Goal: Check status: Check status

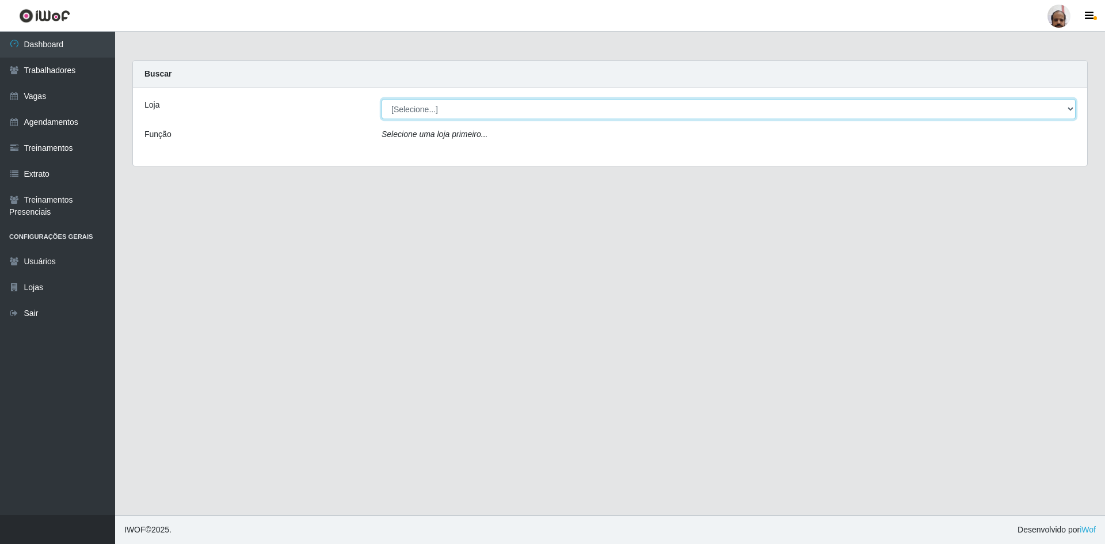
click at [1069, 110] on select "[Selecione...] Mar Vermelho - Loja 05" at bounding box center [729, 109] width 694 height 20
select select "252"
click at [382, 99] on select "[Selecione...] Mar Vermelho - Loja 05" at bounding box center [729, 109] width 694 height 20
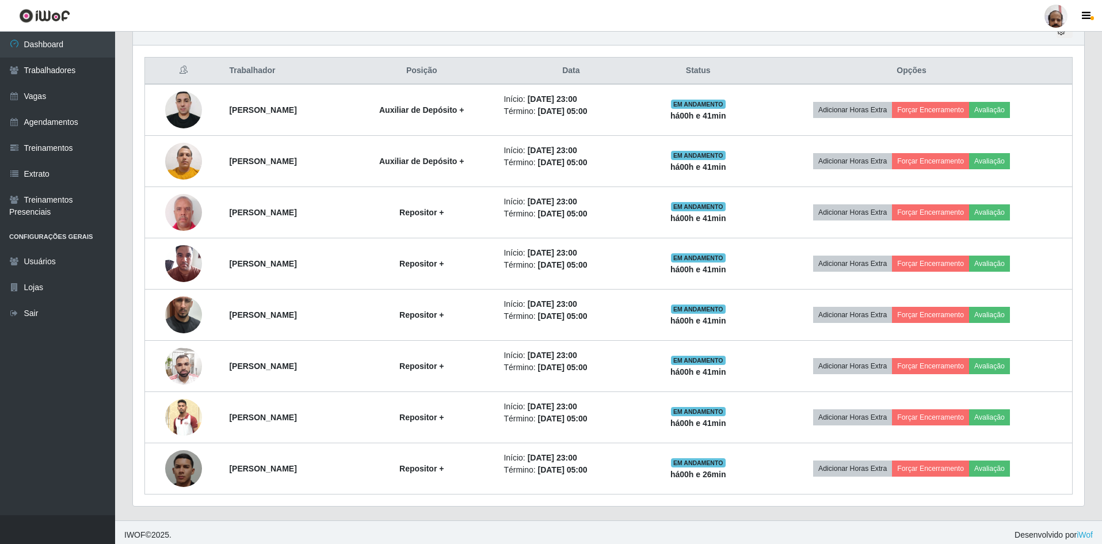
scroll to position [425, 0]
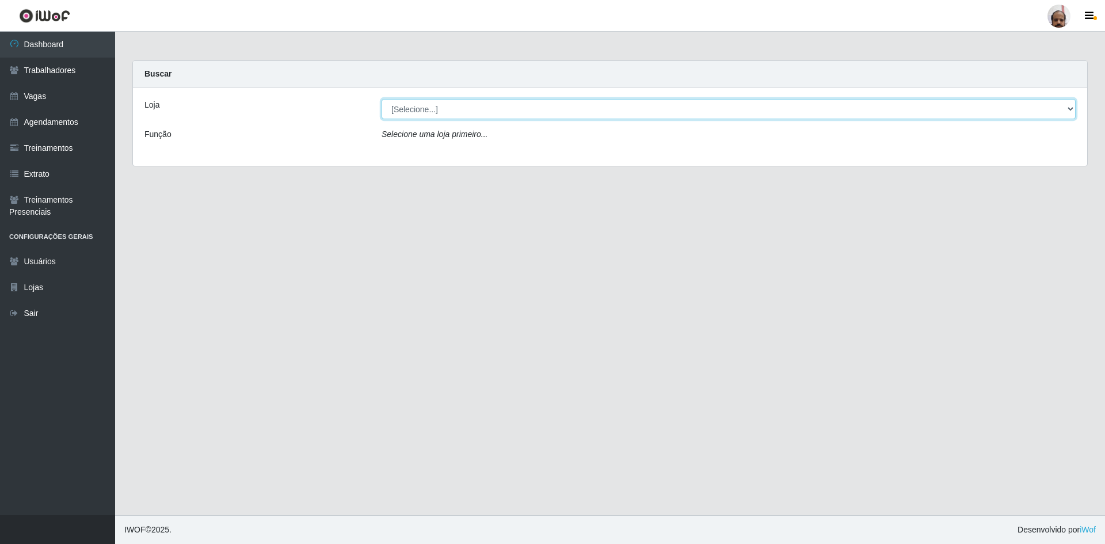
click at [1068, 112] on select "[Selecione...] Mar Vermelho - Loja 05" at bounding box center [729, 109] width 694 height 20
select select "252"
click at [382, 99] on select "[Selecione...] Mar Vermelho - Loja 05" at bounding box center [729, 109] width 694 height 20
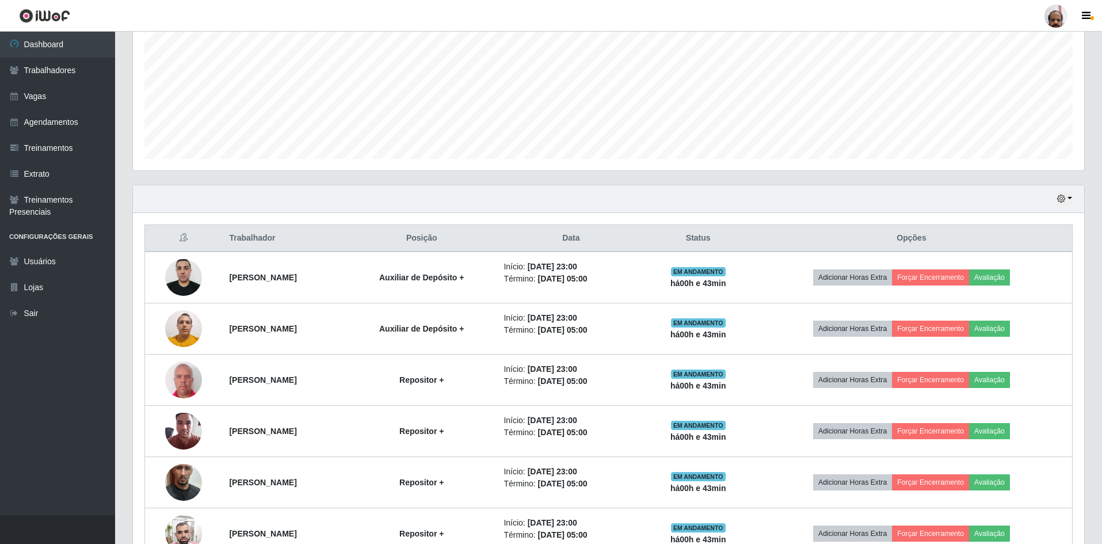
scroll to position [22, 0]
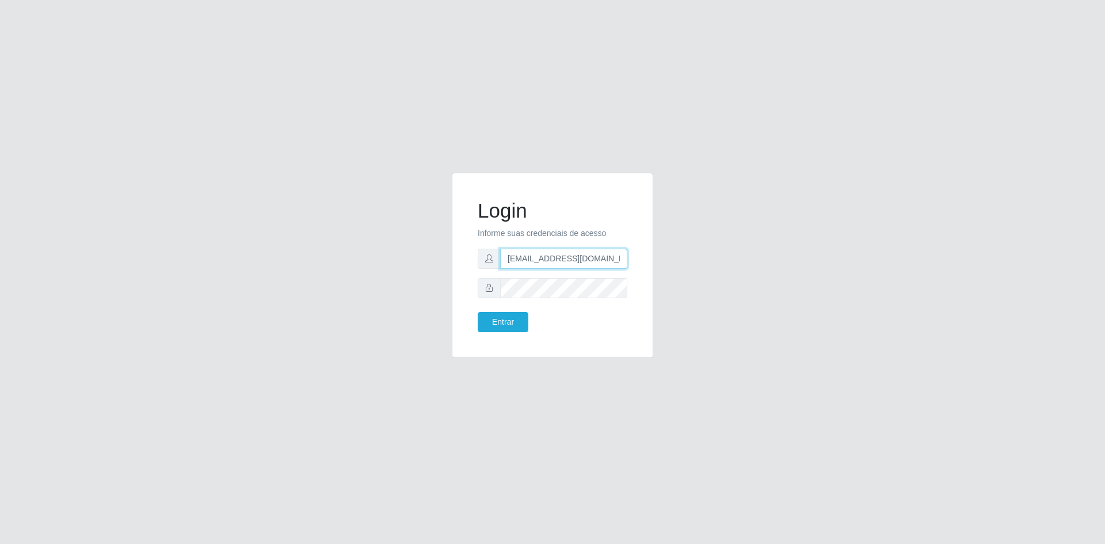
click at [507, 258] on input "[EMAIL_ADDRESS][DOMAIN_NAME]" at bounding box center [563, 259] width 127 height 20
type input "[EMAIL_ADDRESS][DOMAIN_NAME]"
click at [514, 322] on button "Entrar" at bounding box center [503, 322] width 51 height 20
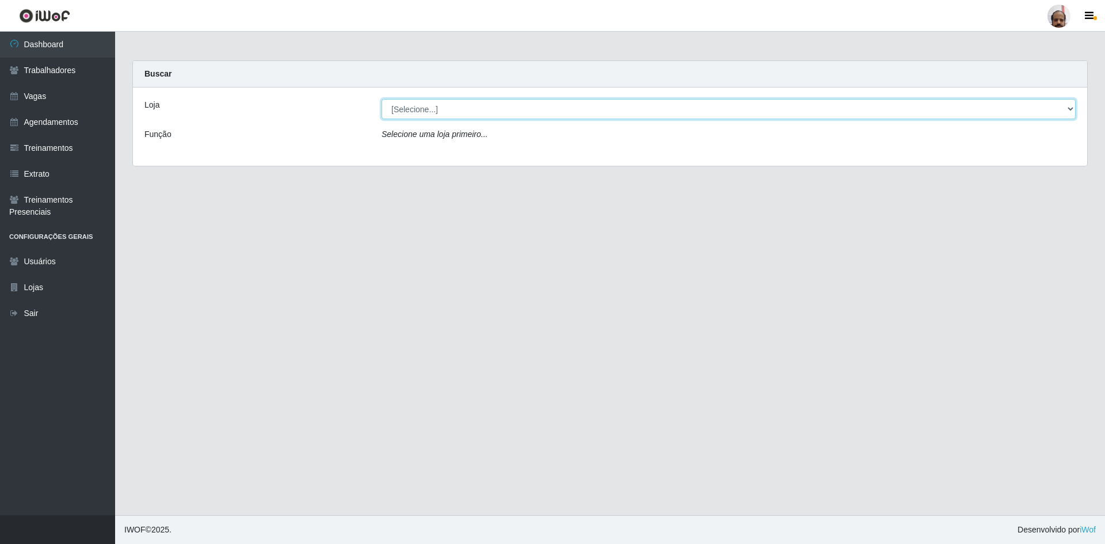
click at [1070, 109] on select "[Selecione...] Mar Vermelho - Loja 05" at bounding box center [729, 109] width 694 height 20
select select "252"
click at [382, 99] on select "[Selecione...] Mar Vermelho - Loja 05" at bounding box center [729, 109] width 694 height 20
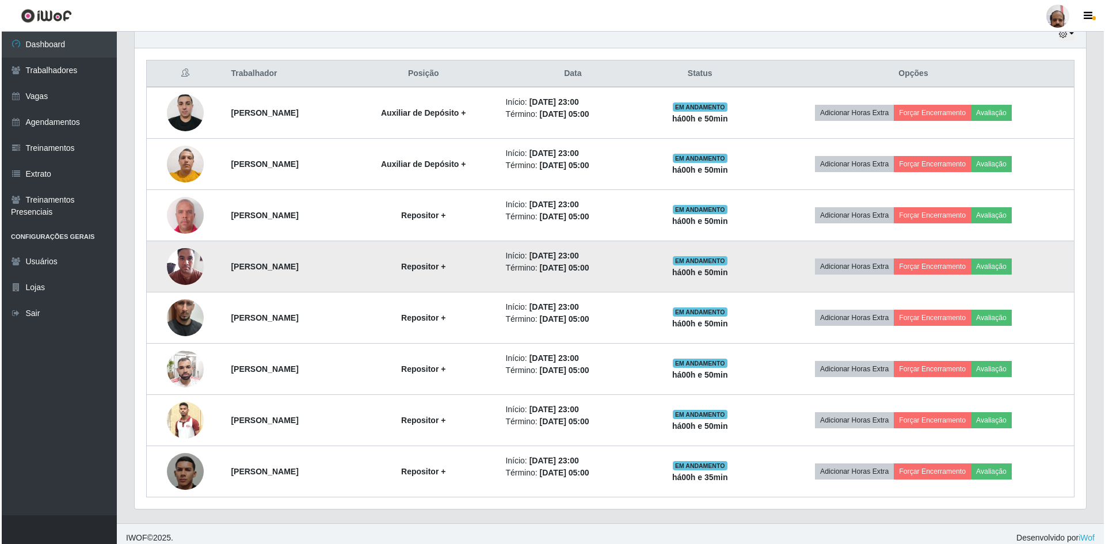
scroll to position [425, 0]
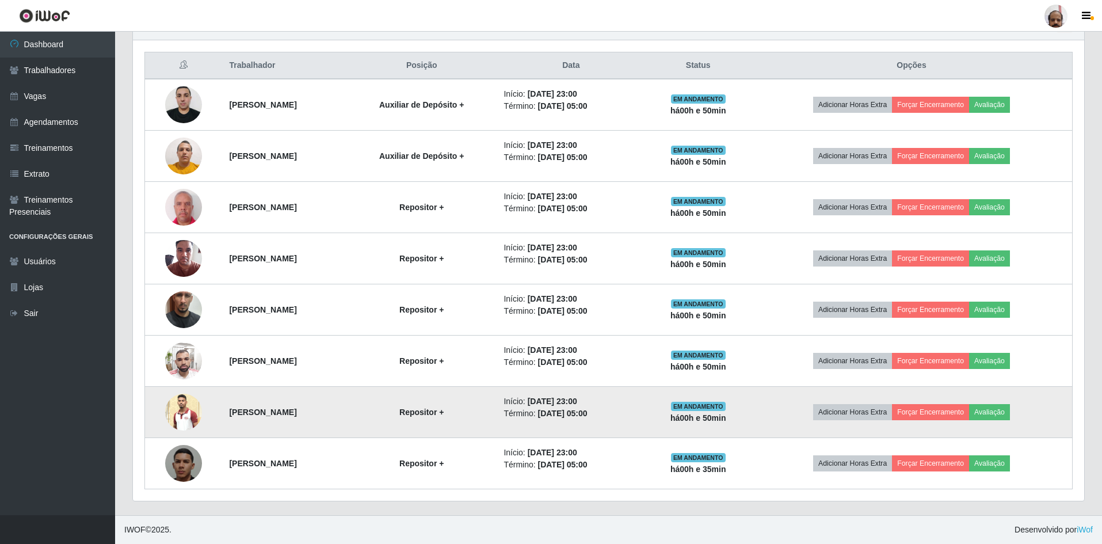
click at [180, 413] on img at bounding box center [183, 412] width 37 height 37
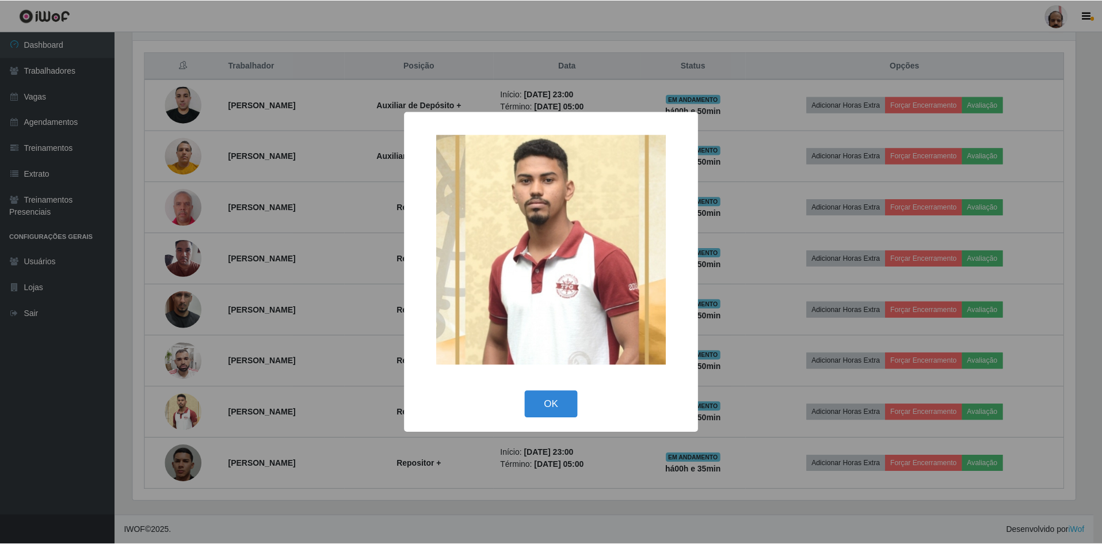
scroll to position [239, 946]
click at [541, 408] on button "OK" at bounding box center [553, 404] width 54 height 27
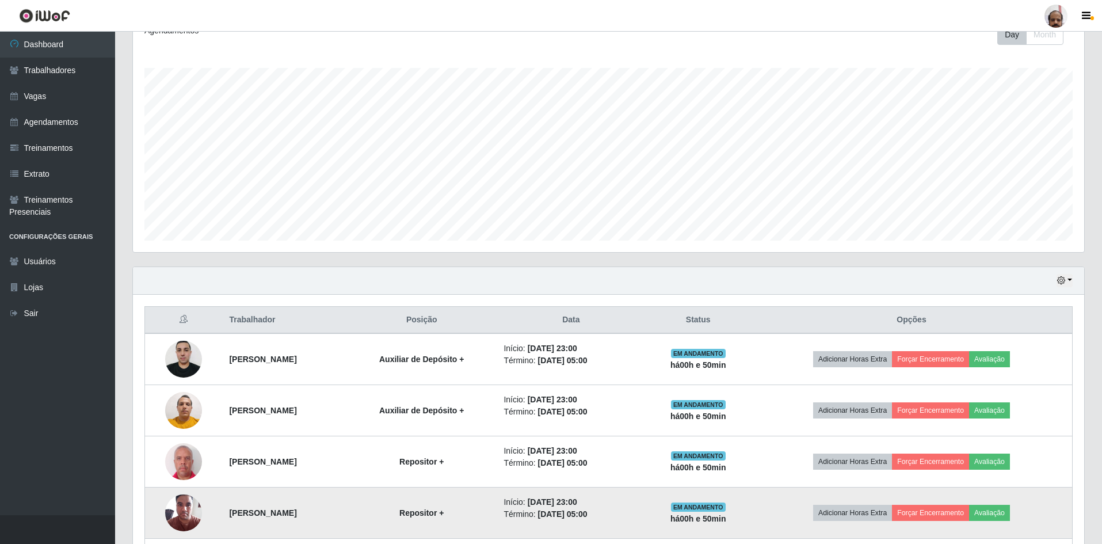
scroll to position [138, 0]
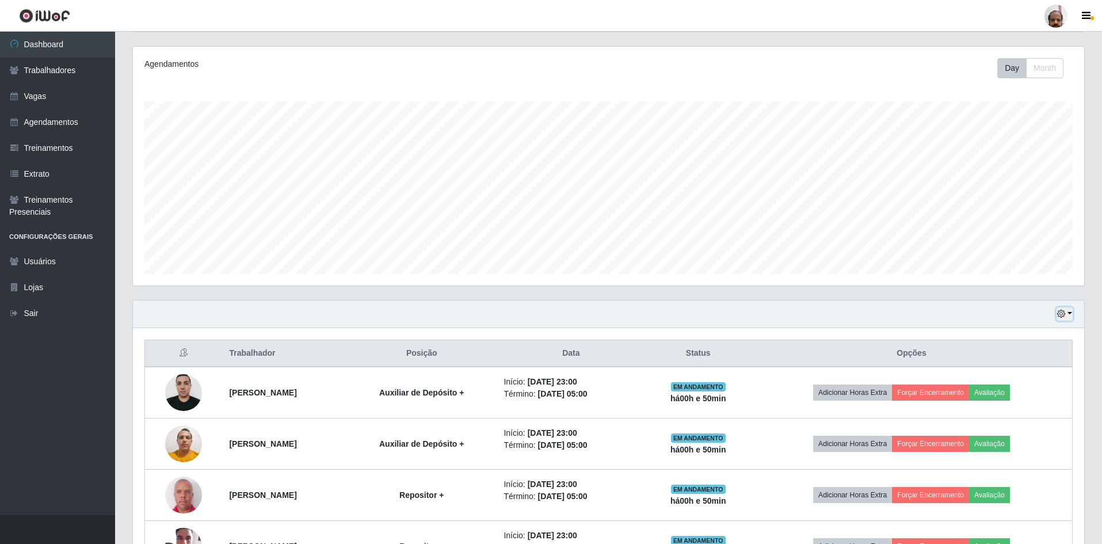
click at [1064, 315] on icon "button" at bounding box center [1061, 314] width 8 height 8
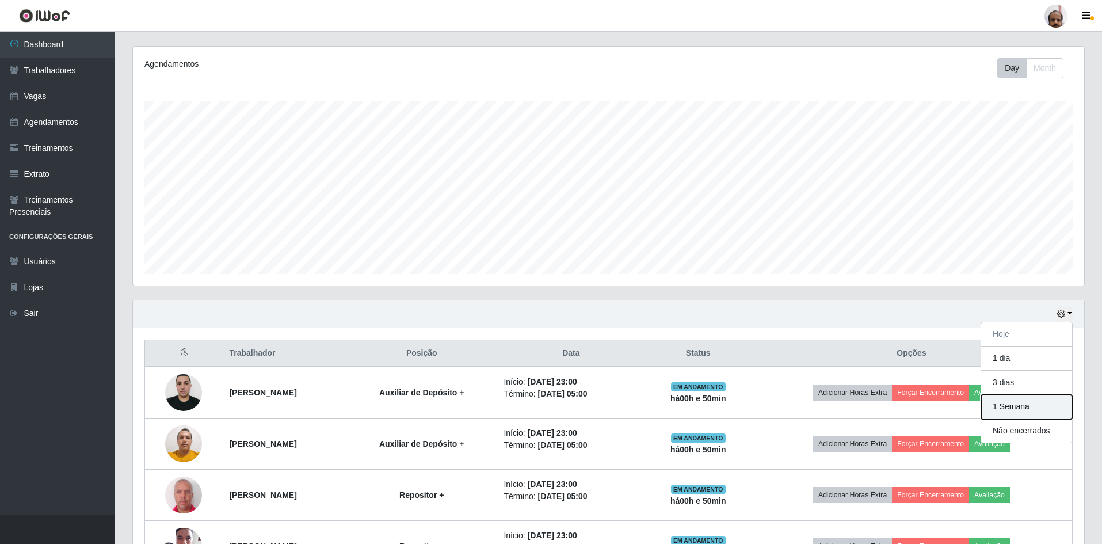
click at [1009, 408] on button "1 Semana" at bounding box center [1026, 407] width 91 height 24
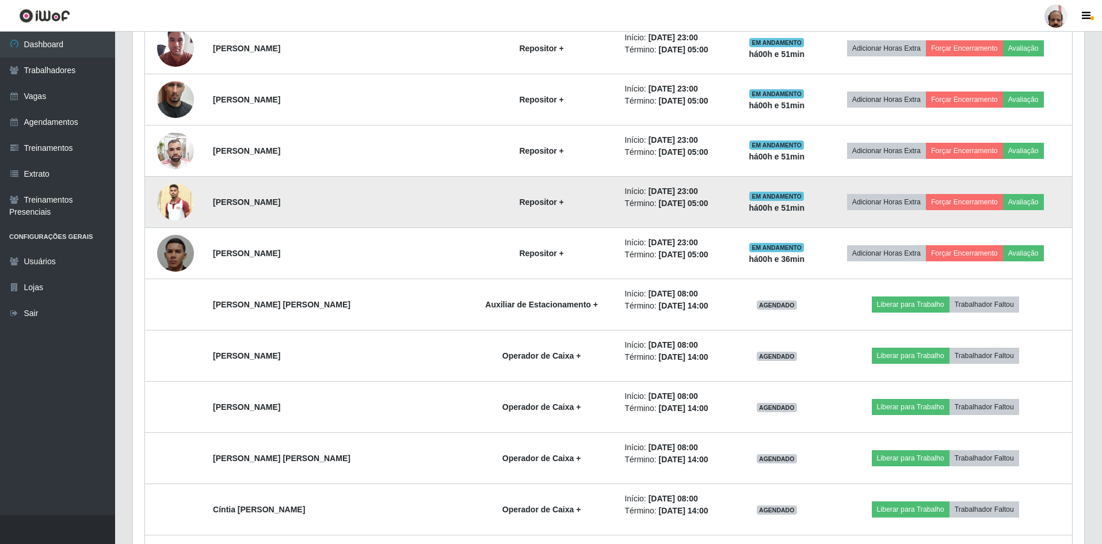
scroll to position [656, 0]
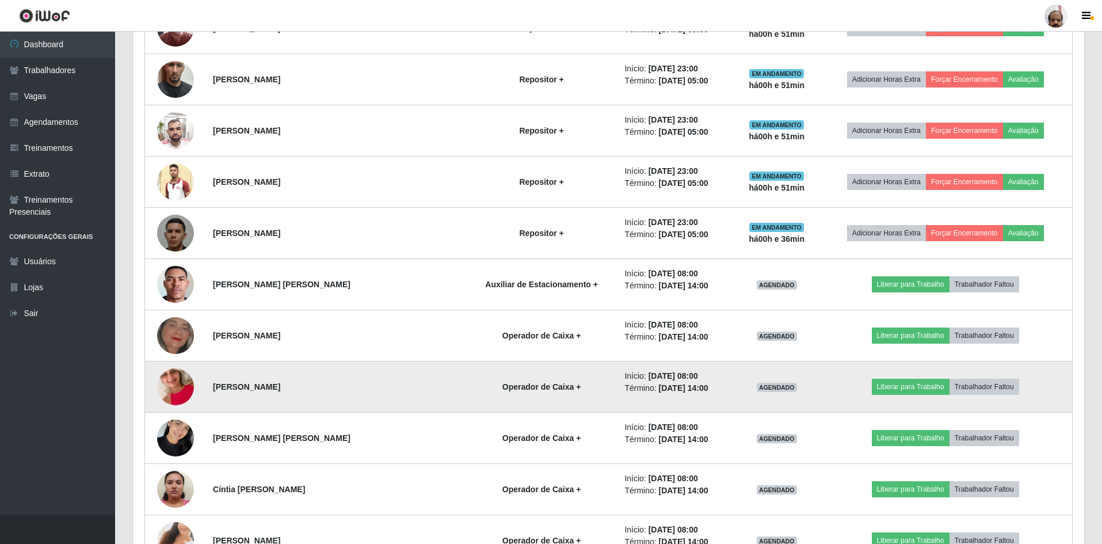
click at [180, 387] on img at bounding box center [175, 387] width 37 height 66
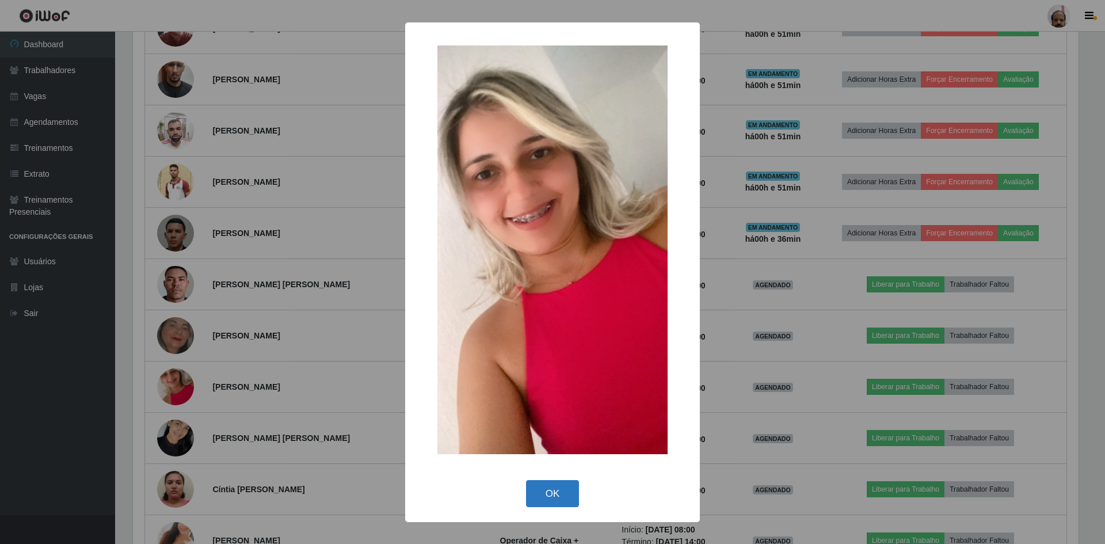
click at [553, 486] on button "OK" at bounding box center [553, 493] width 54 height 27
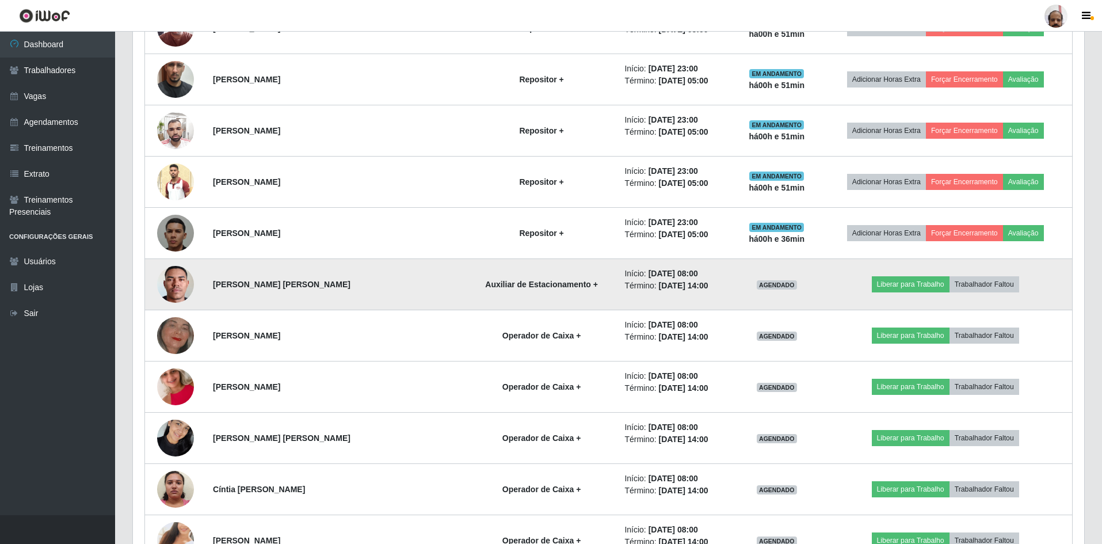
scroll to position [828, 0]
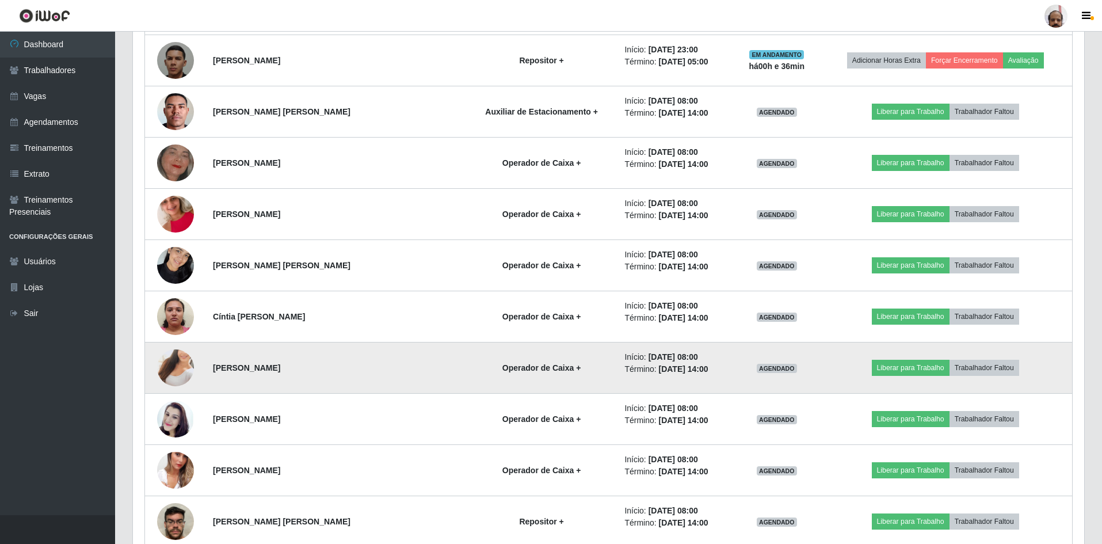
click at [170, 360] on img at bounding box center [175, 368] width 37 height 66
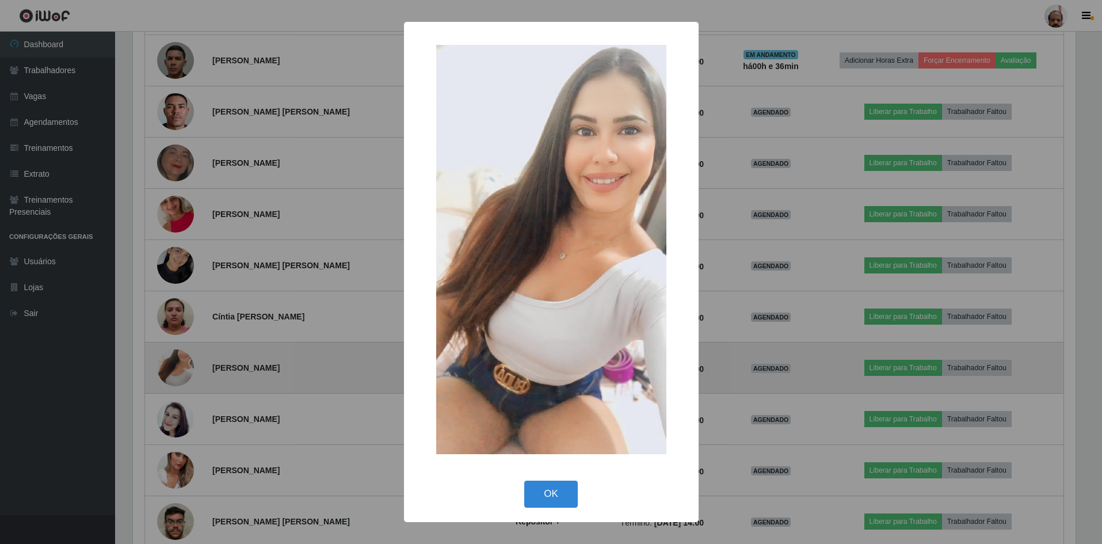
scroll to position [239, 946]
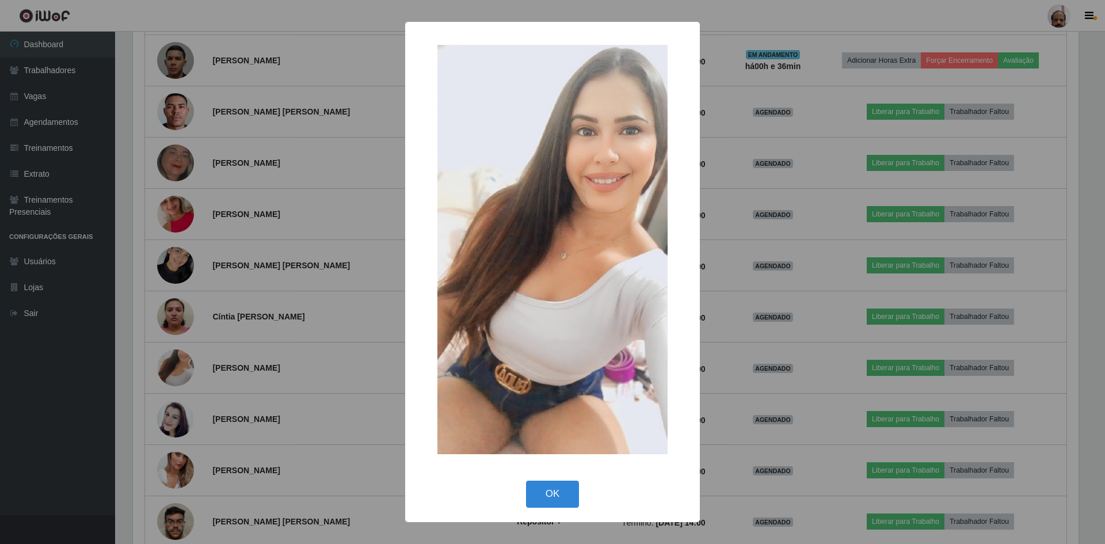
click at [562, 492] on button "OK" at bounding box center [553, 494] width 54 height 27
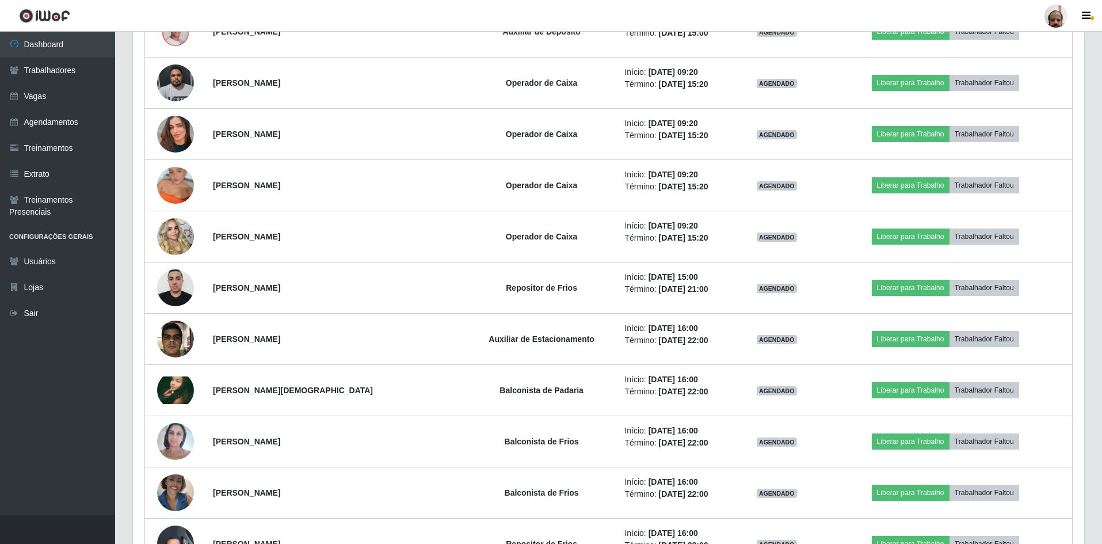
scroll to position [3419, 0]
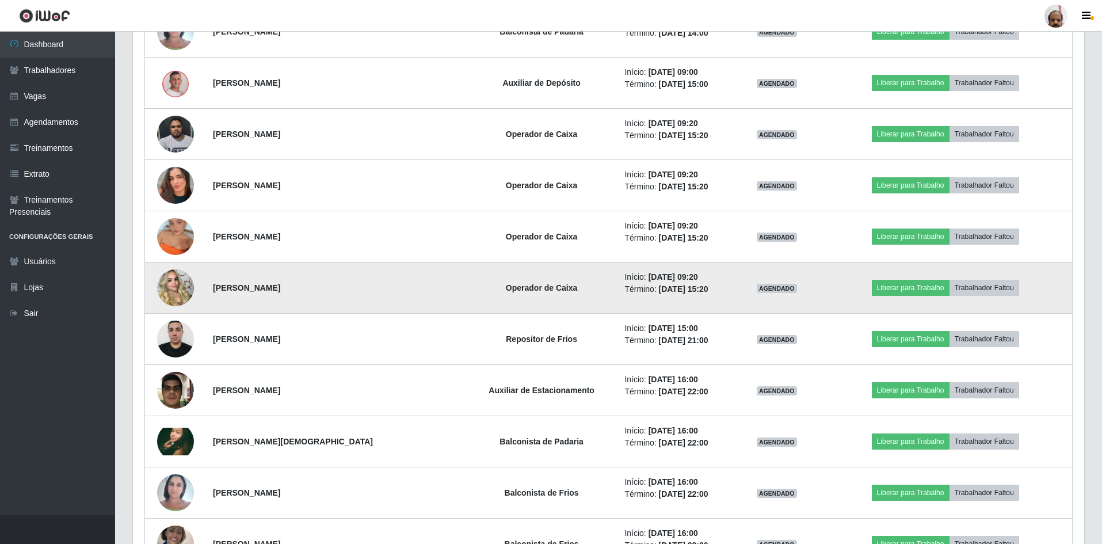
click at [177, 292] on img at bounding box center [175, 288] width 37 height 66
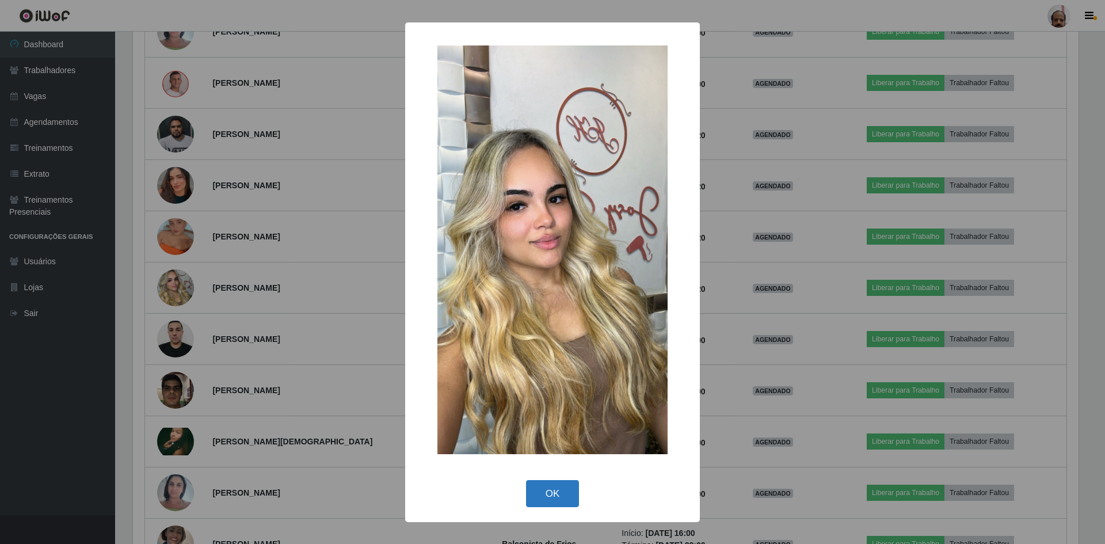
click at [546, 489] on button "OK" at bounding box center [553, 493] width 54 height 27
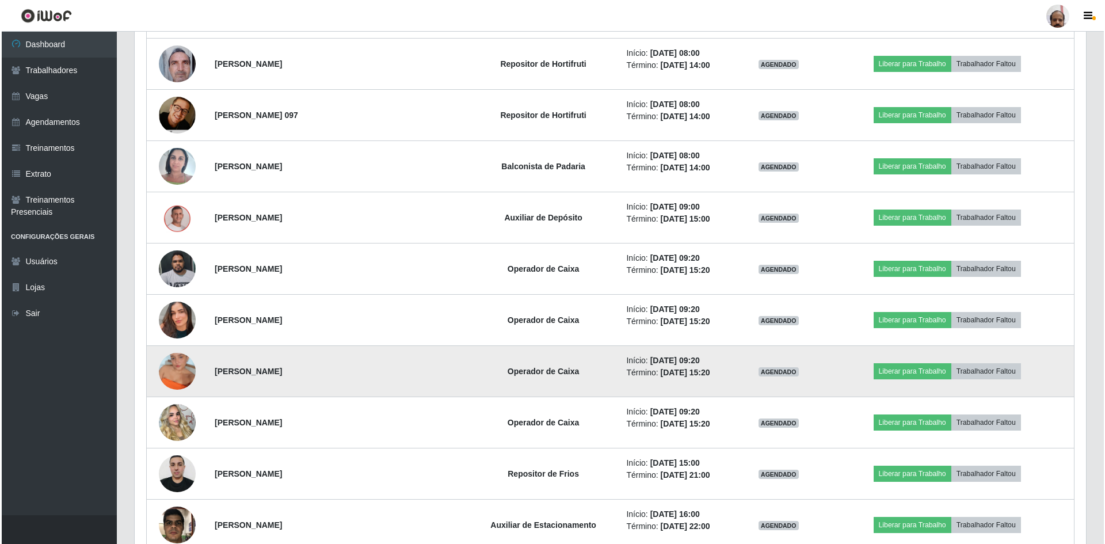
scroll to position [3304, 0]
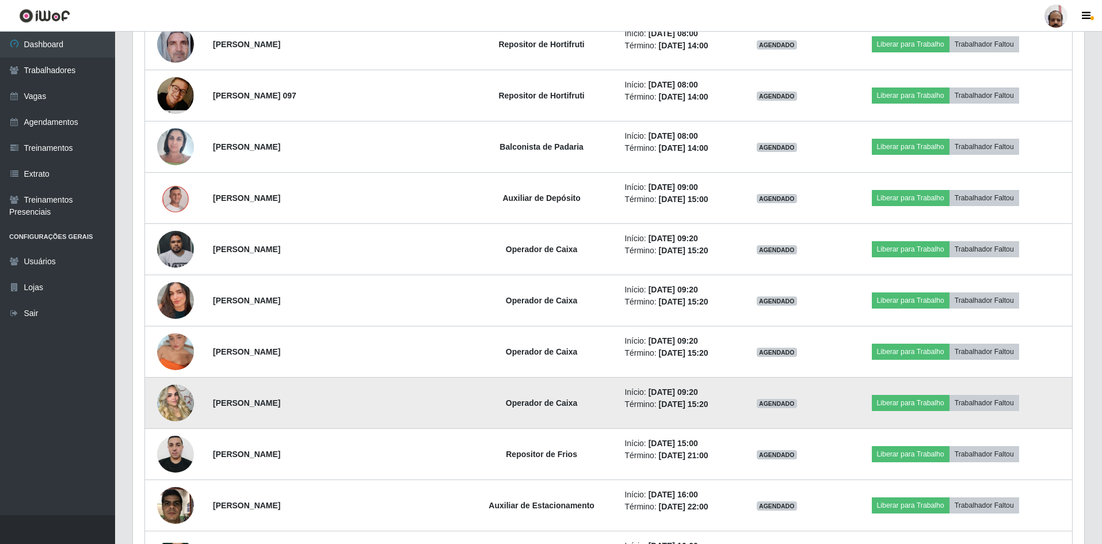
click at [171, 406] on img at bounding box center [175, 403] width 37 height 66
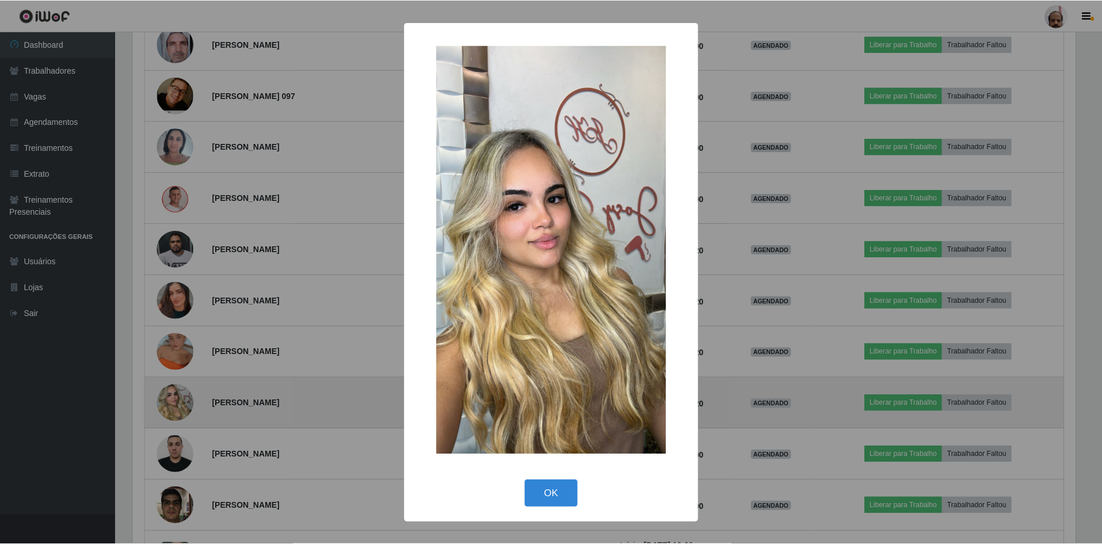
scroll to position [239, 946]
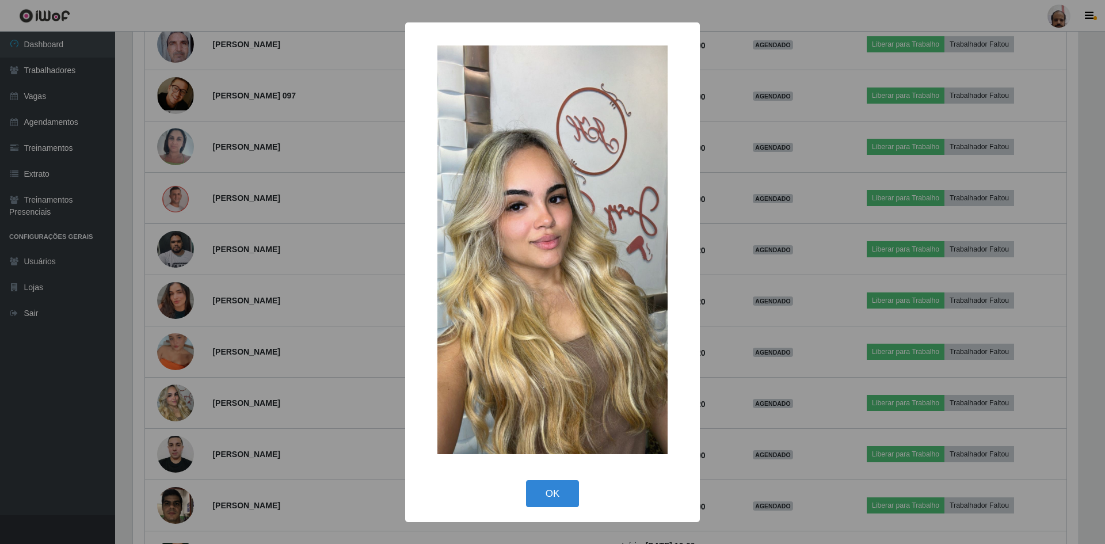
click at [193, 348] on div "× OK Cancel" at bounding box center [552, 272] width 1105 height 544
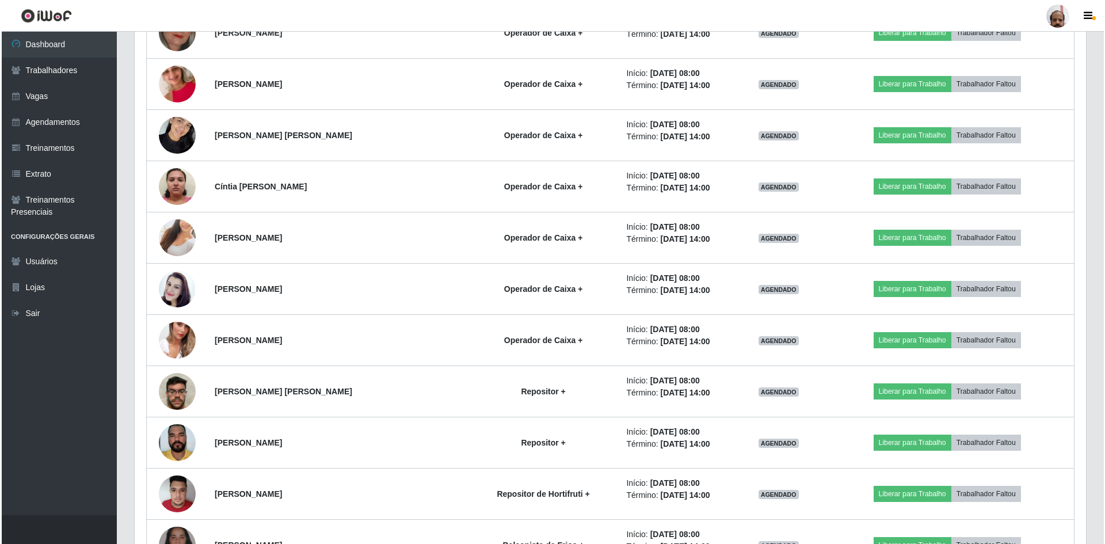
scroll to position [943, 0]
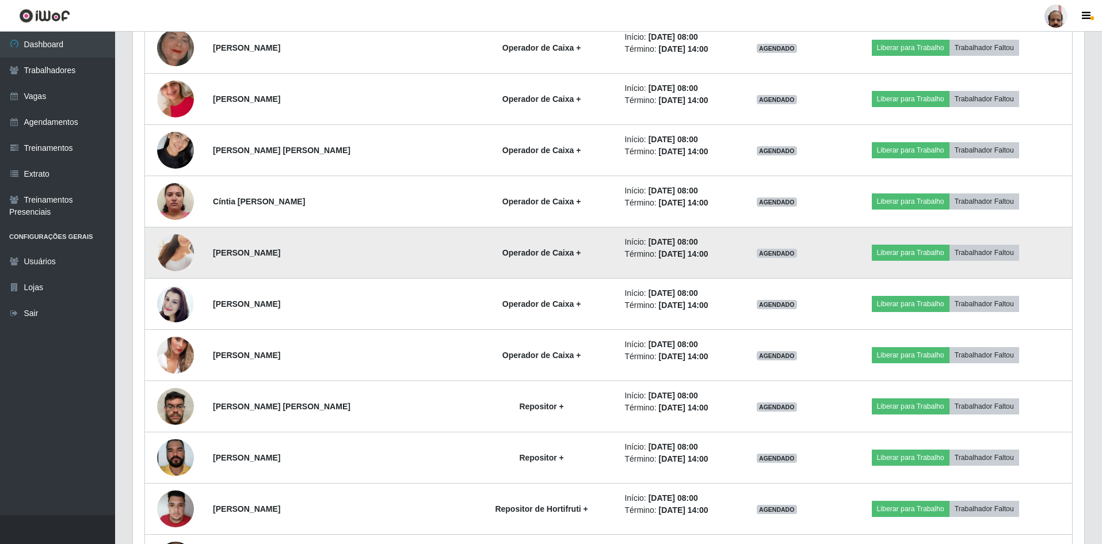
click at [166, 256] on img at bounding box center [175, 253] width 37 height 66
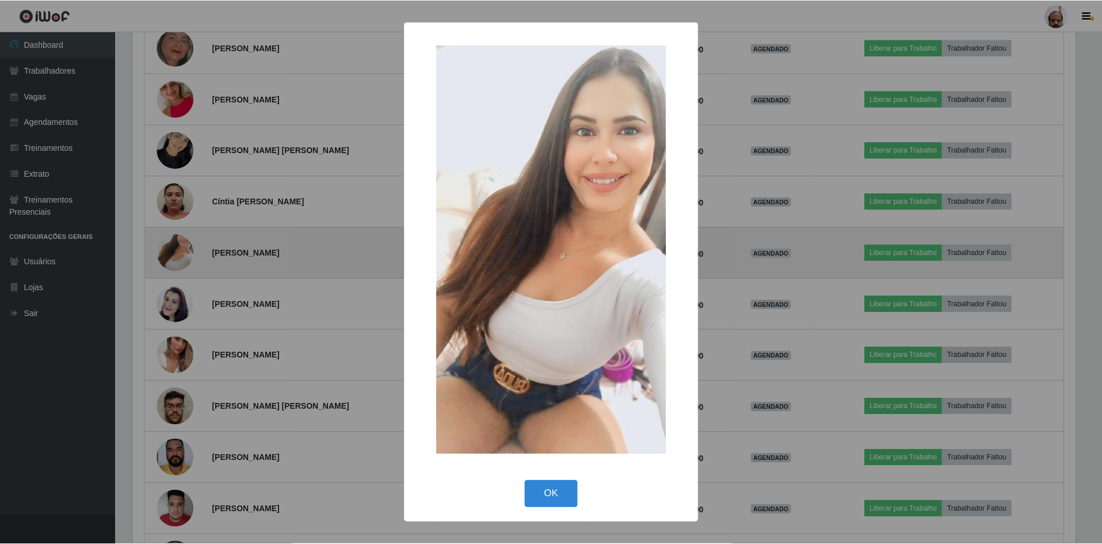
scroll to position [239, 946]
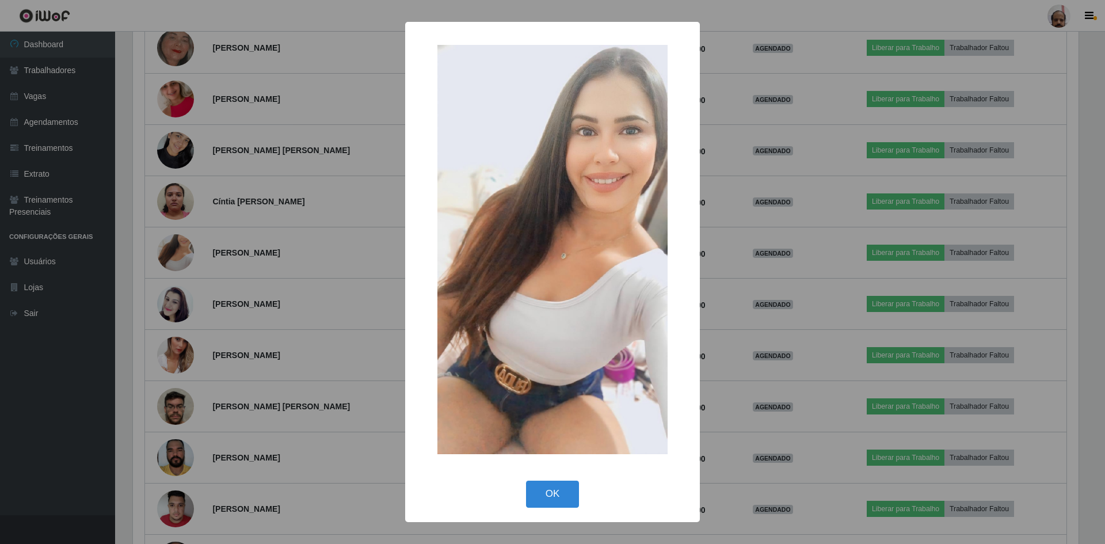
click at [755, 441] on div "× OK Cancel" at bounding box center [552, 272] width 1105 height 544
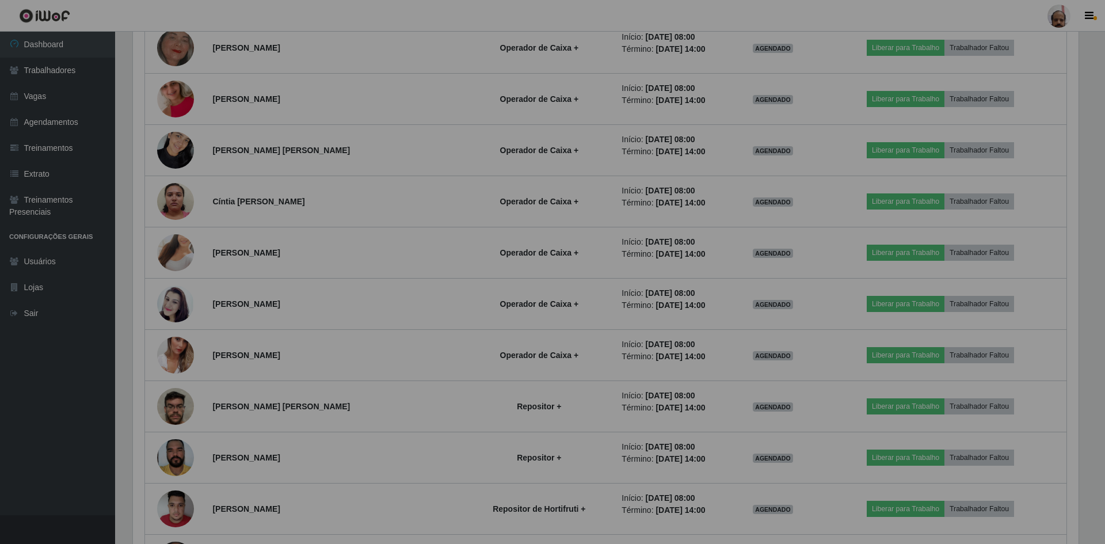
scroll to position [239, 952]
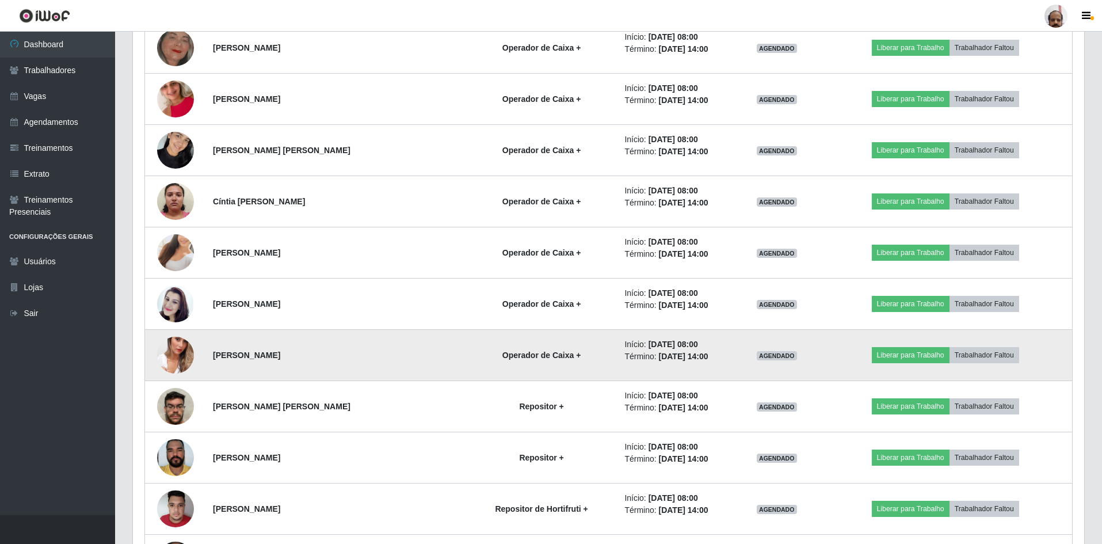
click at [178, 355] on img at bounding box center [175, 355] width 37 height 66
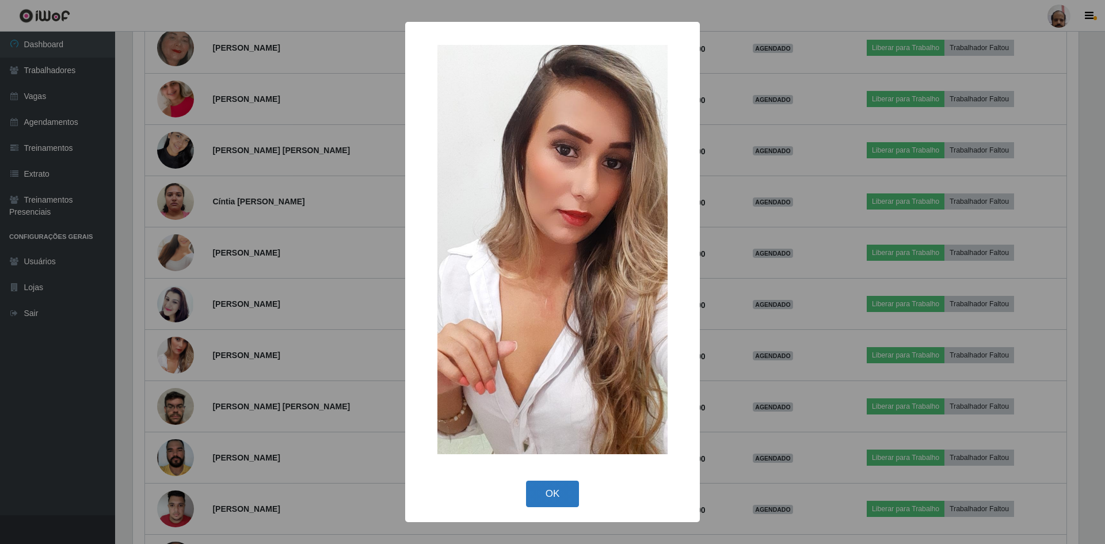
click at [554, 492] on button "OK" at bounding box center [553, 494] width 54 height 27
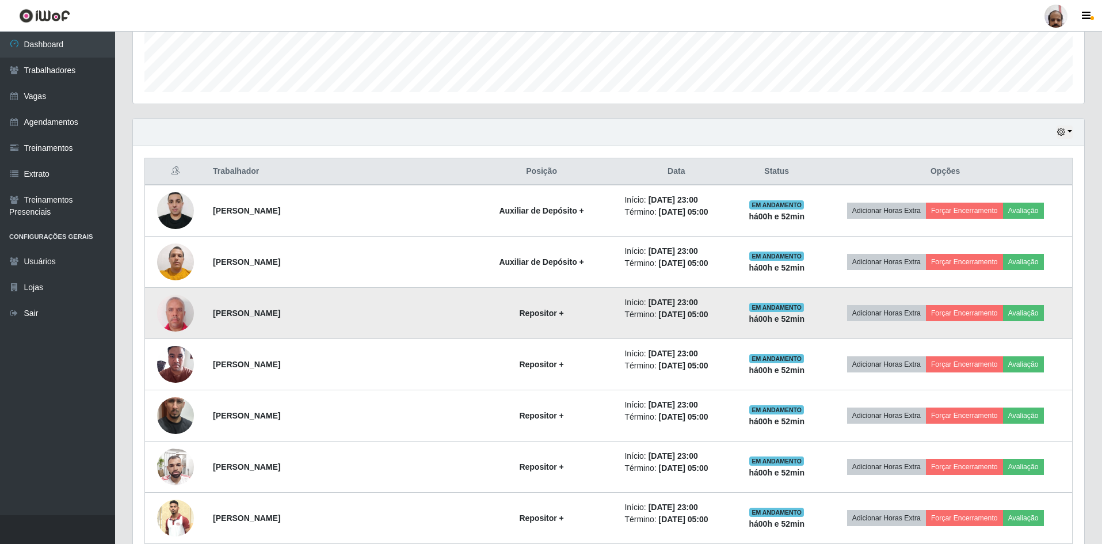
scroll to position [195, 0]
